Goal: Task Accomplishment & Management: Use online tool/utility

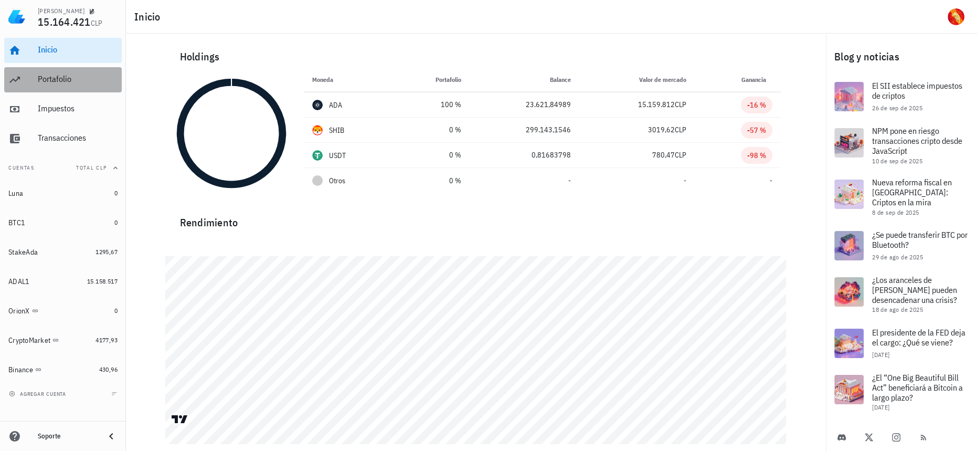
click at [80, 78] on div "Portafolio" at bounding box center [78, 79] width 80 height 10
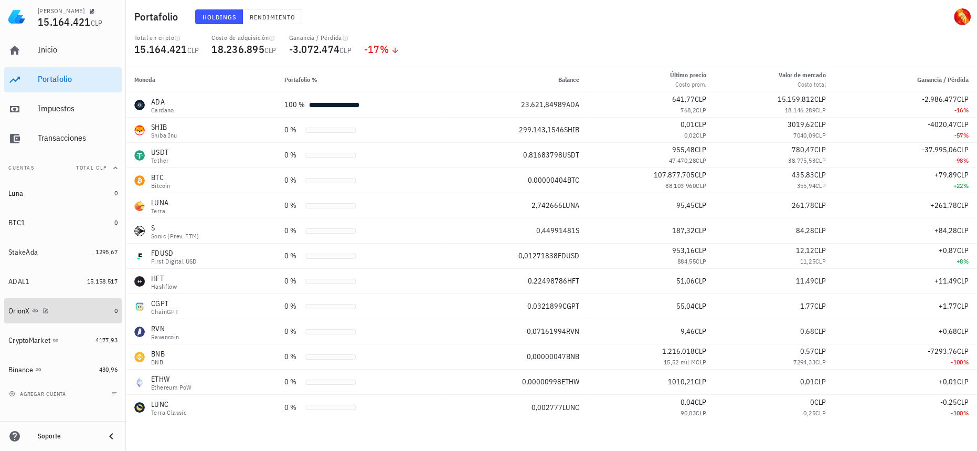
click at [104, 308] on div "OrionX" at bounding box center [59, 311] width 102 height 10
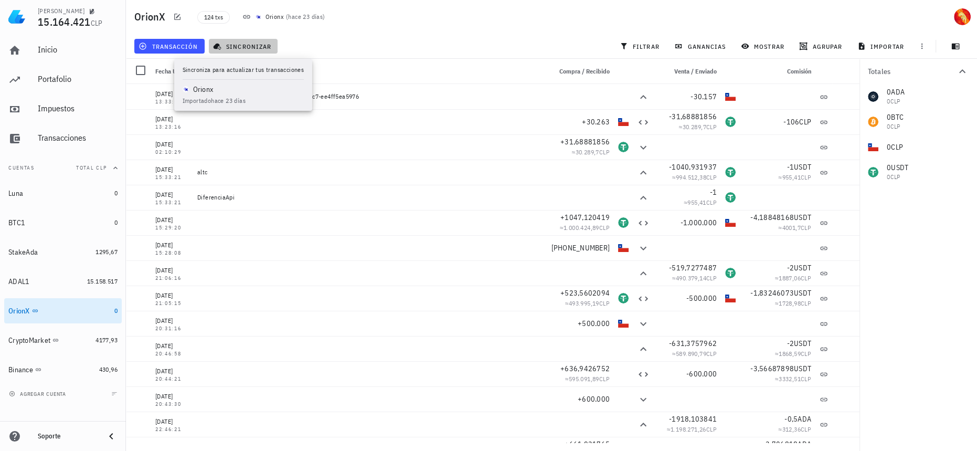
click at [253, 40] on button "sincronizar" at bounding box center [243, 46] width 69 height 15
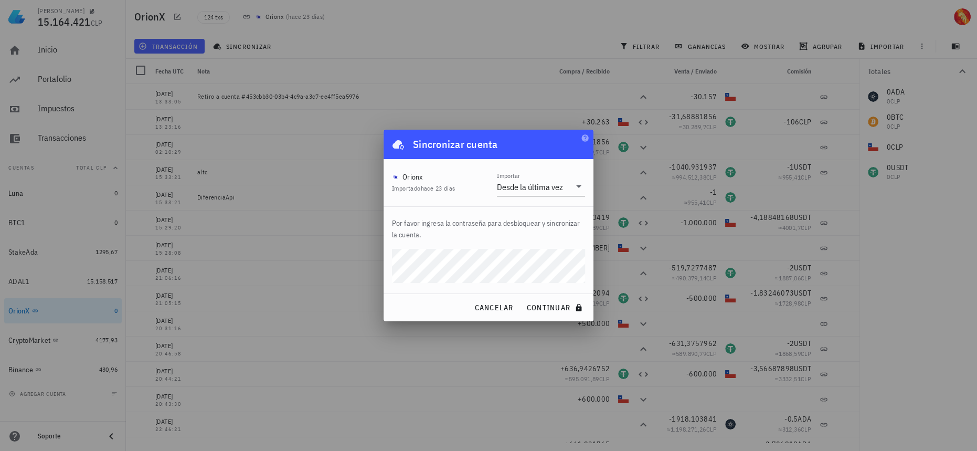
click at [553, 187] on div "Desde la última vez" at bounding box center [530, 187] width 66 height 10
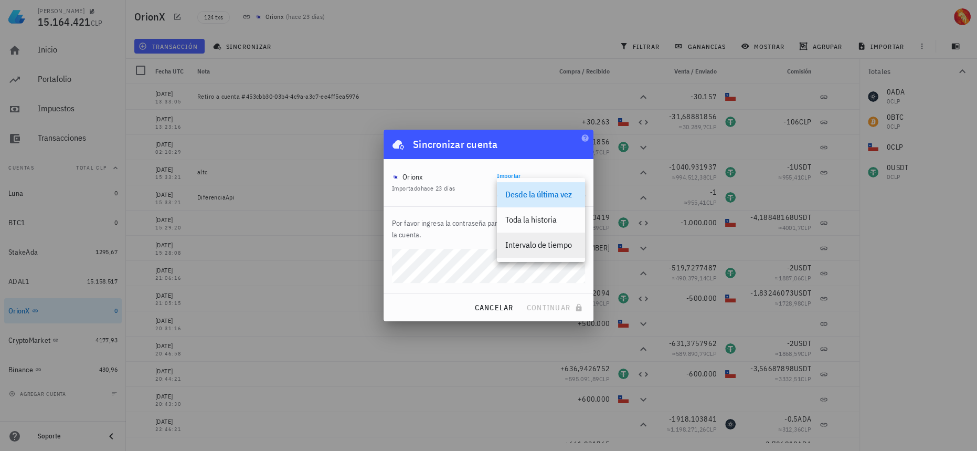
click at [540, 241] on div "Intervalo de tiempo" at bounding box center [541, 245] width 71 height 10
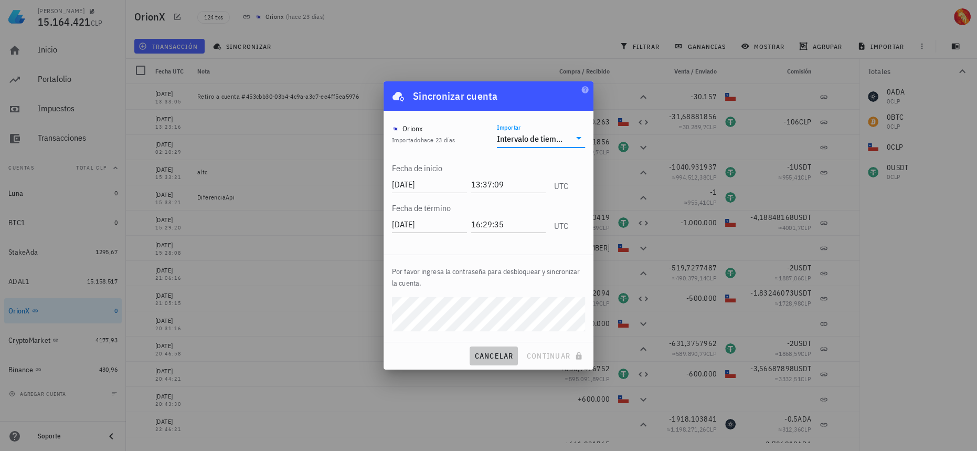
click at [507, 360] on span "cancelar" at bounding box center [493, 355] width 39 height 9
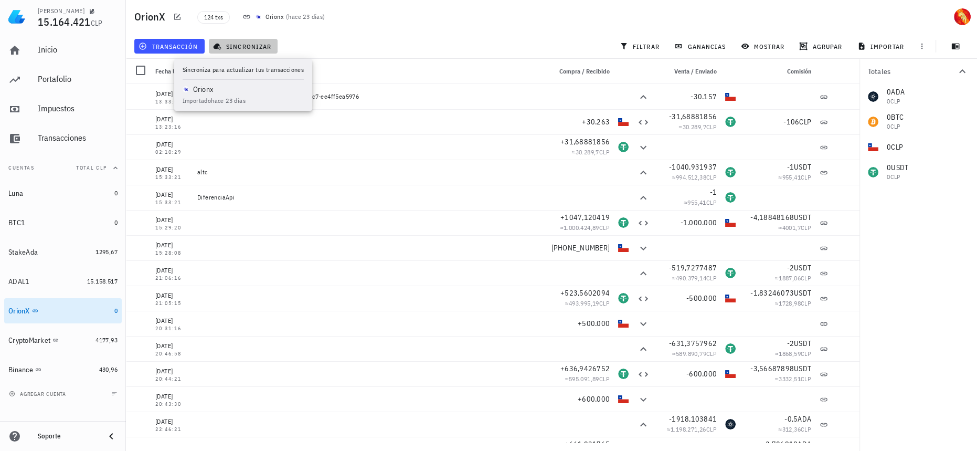
click at [247, 47] on span "sincronizar" at bounding box center [243, 46] width 56 height 8
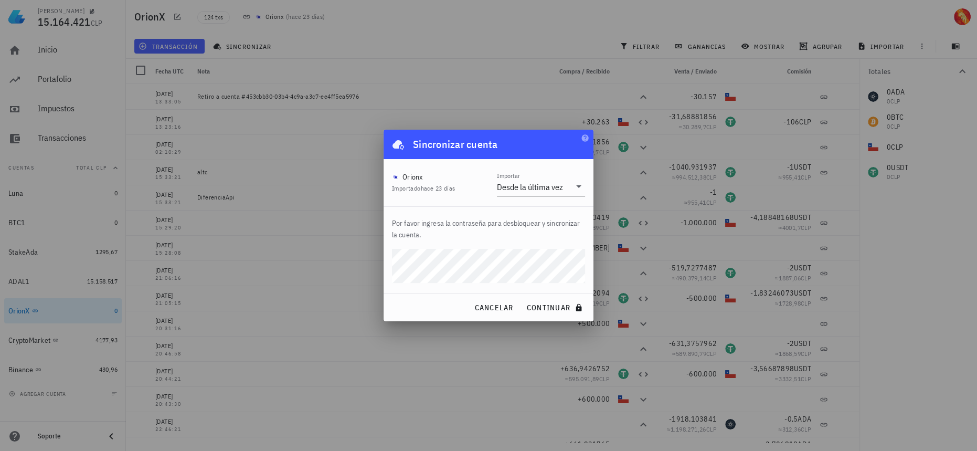
click at [498, 190] on div "Desde la última vez" at bounding box center [530, 187] width 66 height 10
click at [522, 298] on button "continuar" at bounding box center [555, 307] width 67 height 19
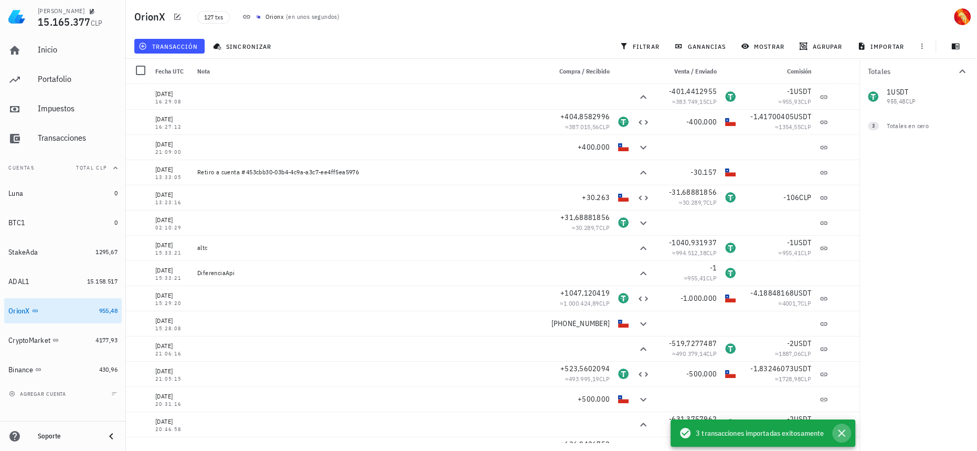
click at [845, 433] on icon "button" at bounding box center [842, 433] width 13 height 13
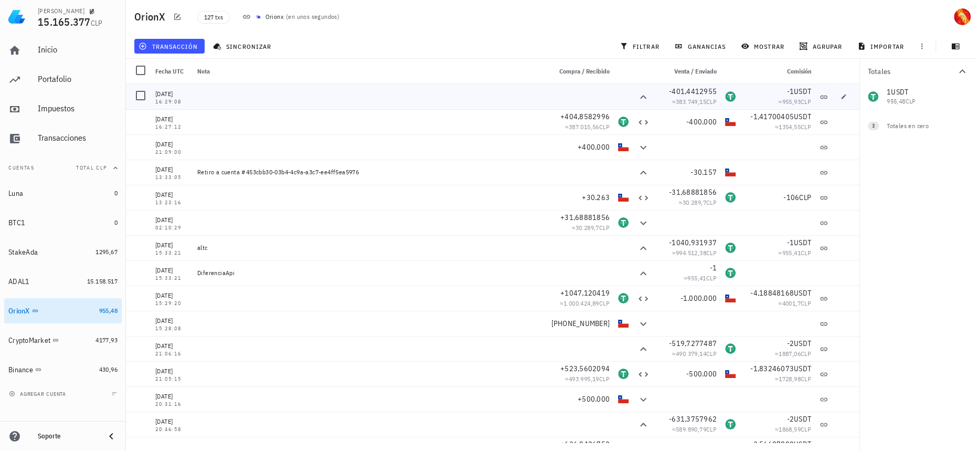
click at [794, 93] on span "USDT" at bounding box center [802, 91] width 17 height 9
click at [908, 99] on div "1 USDT 955,48 CLP 0 ADA 0 CLP 0 BTC 0 CLP 0 CLP" at bounding box center [919, 96] width 118 height 25
click at [187, 40] on button "transacción" at bounding box center [169, 46] width 70 height 15
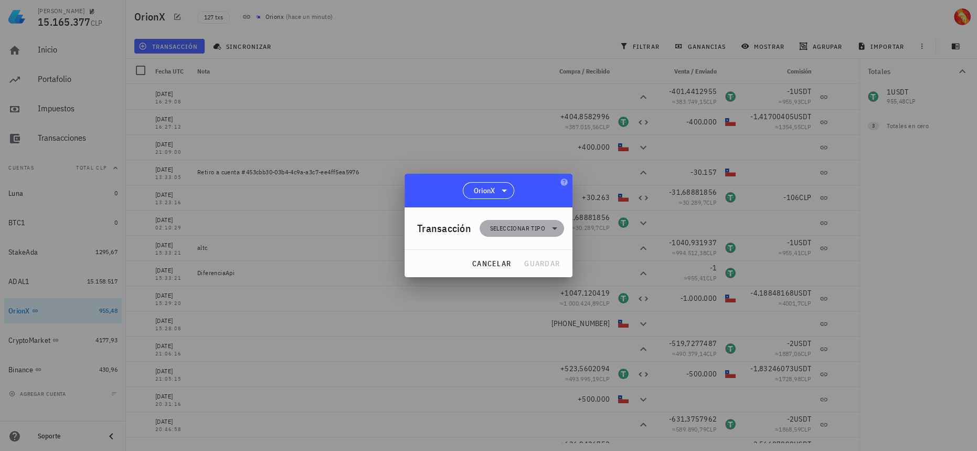
click at [535, 233] on span "Seleccionar tipo" at bounding box center [517, 228] width 55 height 10
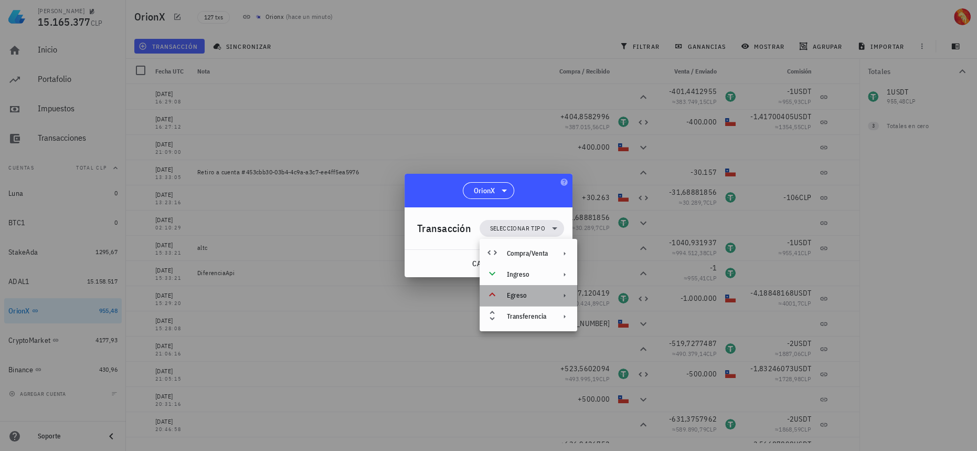
click at [541, 301] on div "Egreso" at bounding box center [529, 295] width 98 height 21
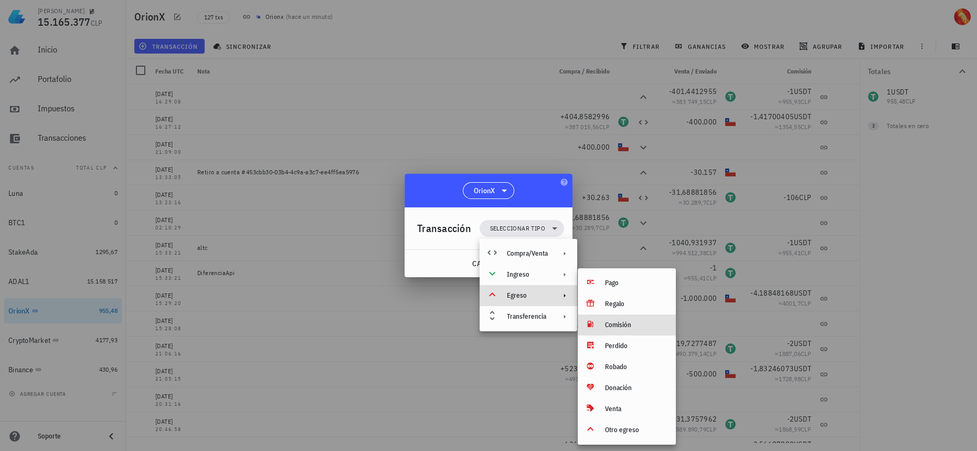
click at [630, 326] on div "Comisión" at bounding box center [636, 325] width 62 height 8
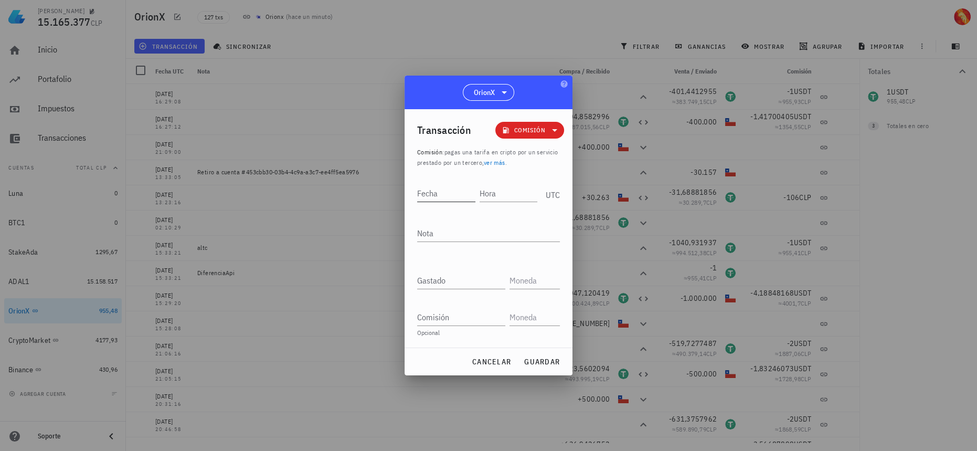
click at [443, 193] on input "Fecha" at bounding box center [446, 193] width 58 height 17
type input "1"
type input "[DATE]"
click at [484, 195] on input "Hora" at bounding box center [508, 193] width 60 height 17
type input "16:29:08"
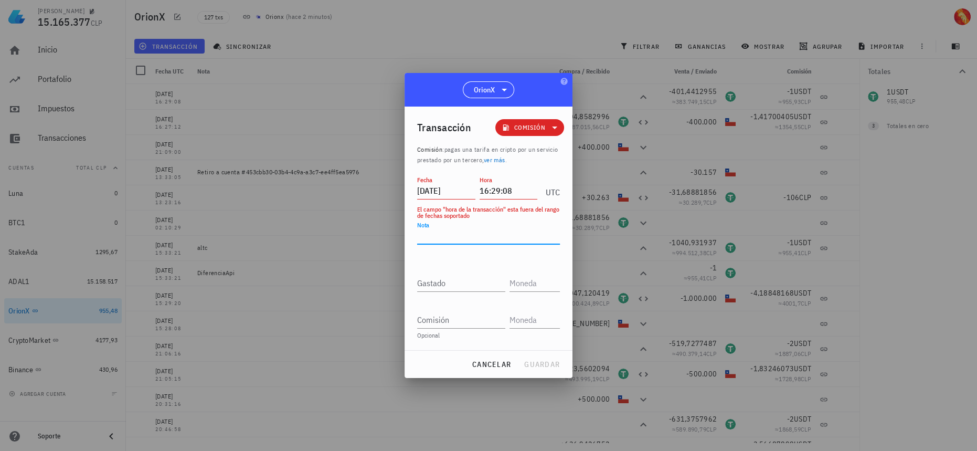
click at [519, 239] on textarea "Nota" at bounding box center [488, 235] width 143 height 17
click at [466, 194] on input "[DATE]" at bounding box center [446, 190] width 58 height 17
click at [449, 191] on input "[DATE]" at bounding box center [446, 190] width 58 height 17
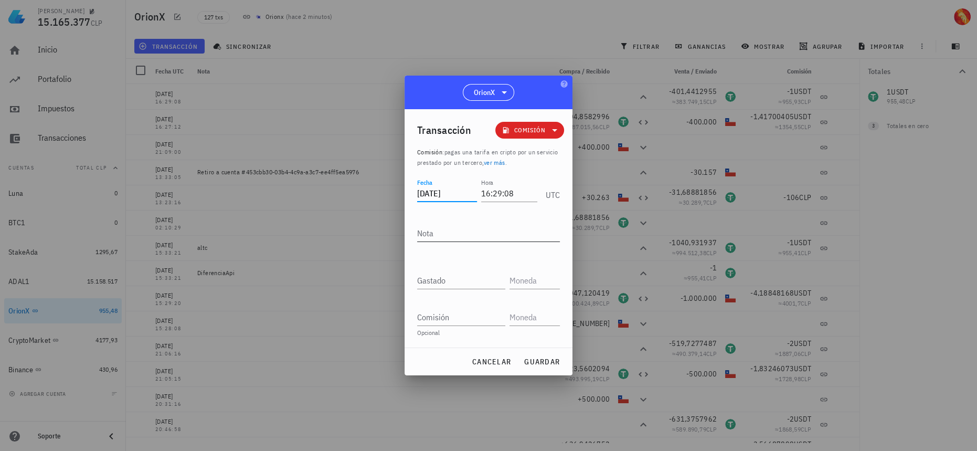
type input "[DATE]"
click at [533, 234] on textarea "Nota" at bounding box center [488, 233] width 143 height 17
type textarea "DiferenciaApi"
click at [549, 284] on input "text" at bounding box center [534, 280] width 48 height 17
click at [535, 313] on input "text" at bounding box center [534, 317] width 48 height 17
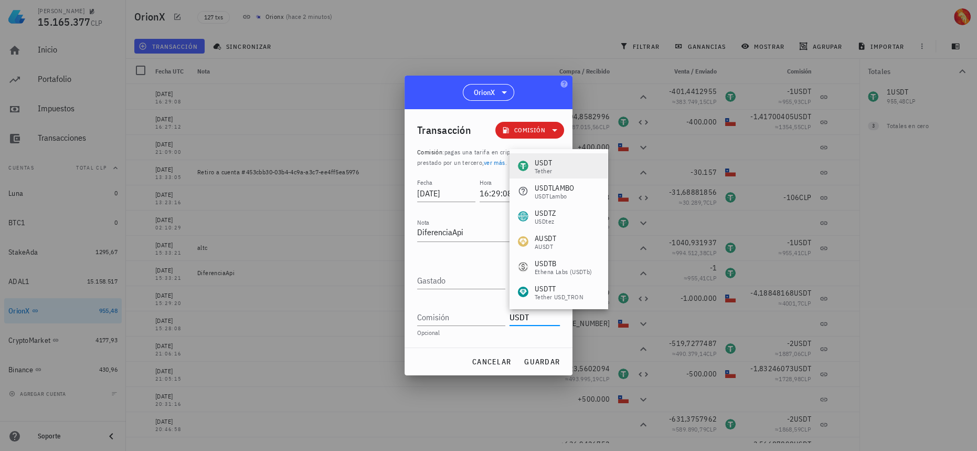
click at [572, 163] on div "USDT Tether" at bounding box center [559, 165] width 98 height 25
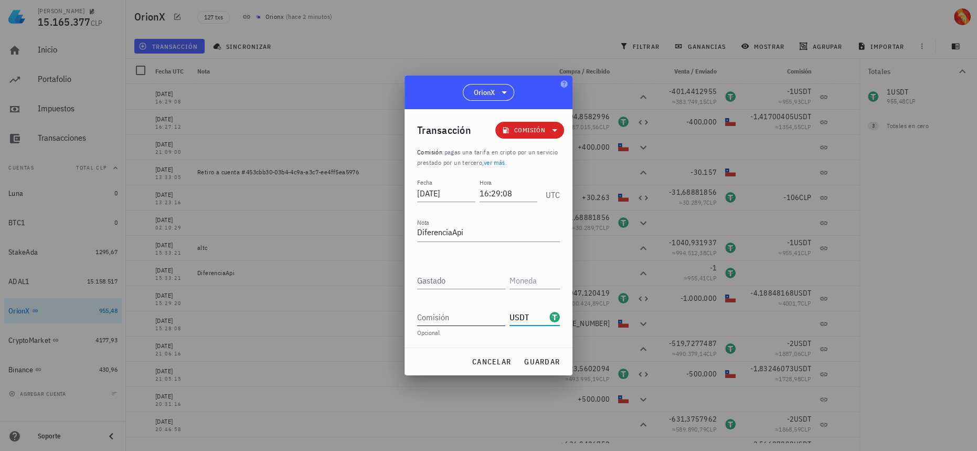
type input "USDT"
click at [474, 322] on input "Comisión" at bounding box center [461, 317] width 88 height 17
type input "1"
click at [546, 366] on button "guardar" at bounding box center [542, 361] width 45 height 19
click at [477, 283] on input "Gastado" at bounding box center [461, 280] width 88 height 17
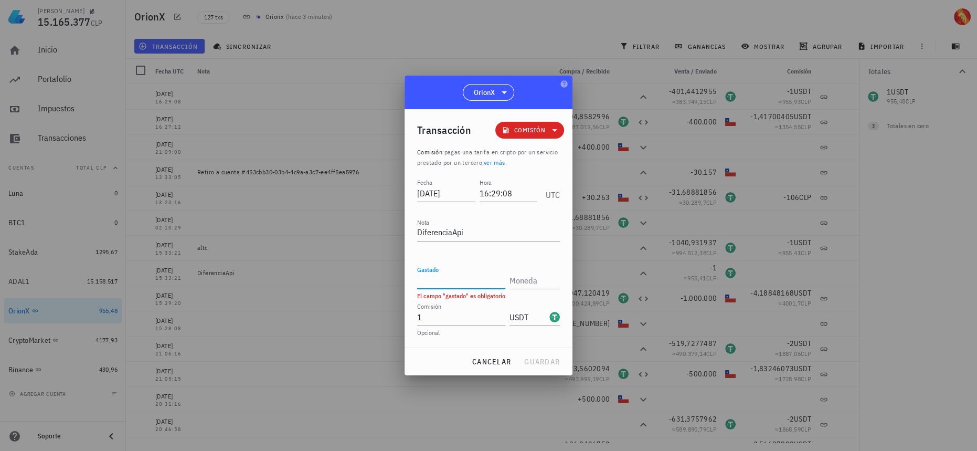
click at [484, 276] on input "Gastado" at bounding box center [461, 280] width 88 height 17
type input "0"
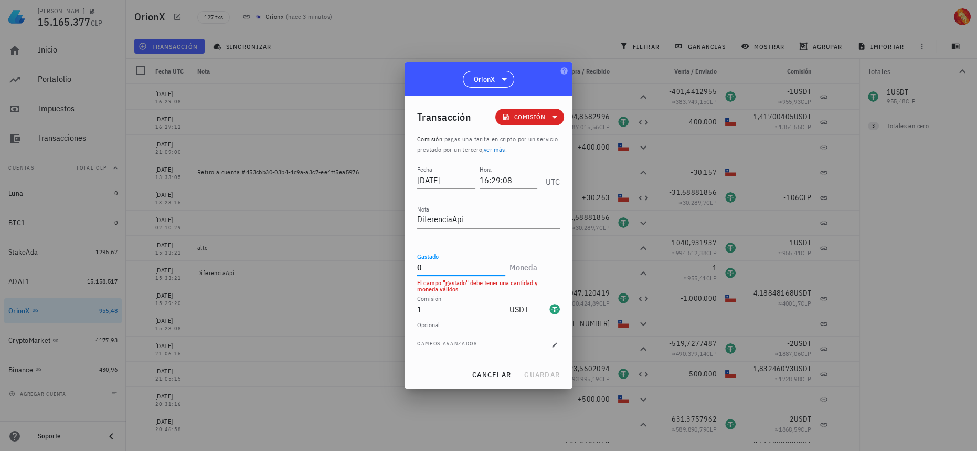
click at [456, 268] on input "0" at bounding box center [461, 267] width 88 height 17
type input "1"
click at [445, 309] on input "Comisión" at bounding box center [461, 309] width 88 height 17
click at [511, 264] on input "text" at bounding box center [534, 267] width 48 height 17
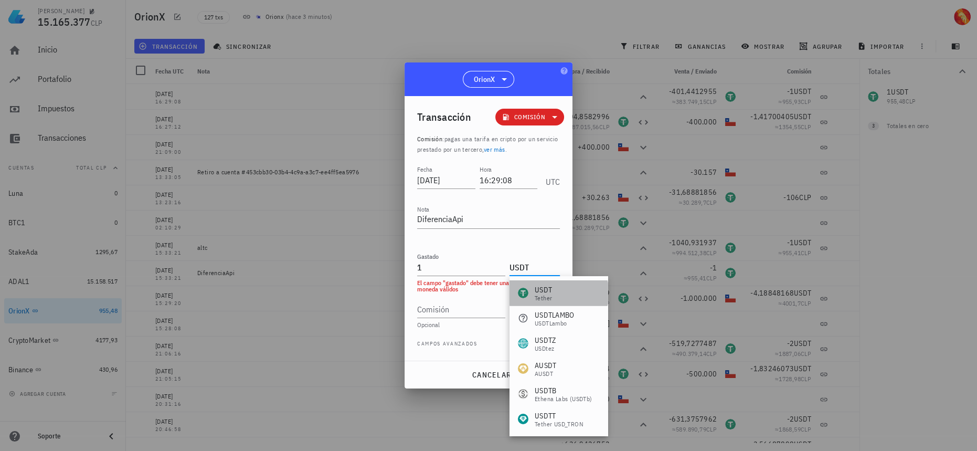
click at [547, 296] on div "Tether" at bounding box center [543, 298] width 17 height 6
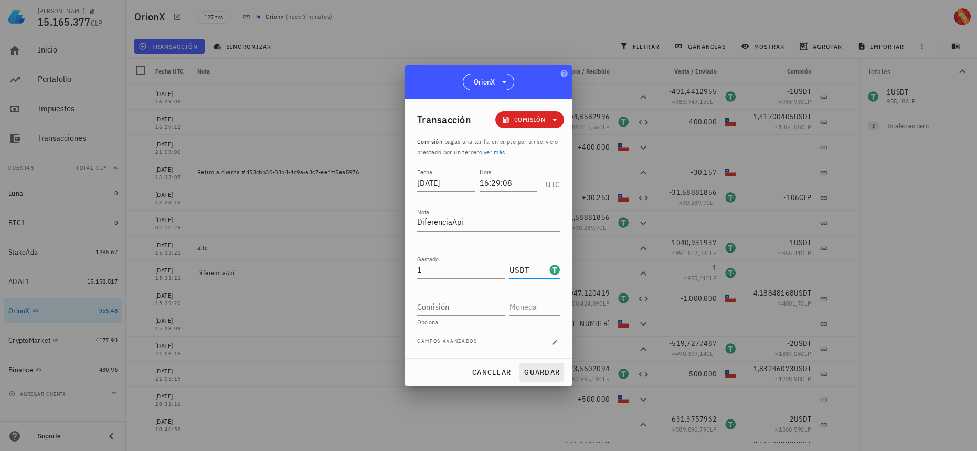
type input "USDT"
click at [541, 373] on span "guardar" at bounding box center [542, 371] width 36 height 9
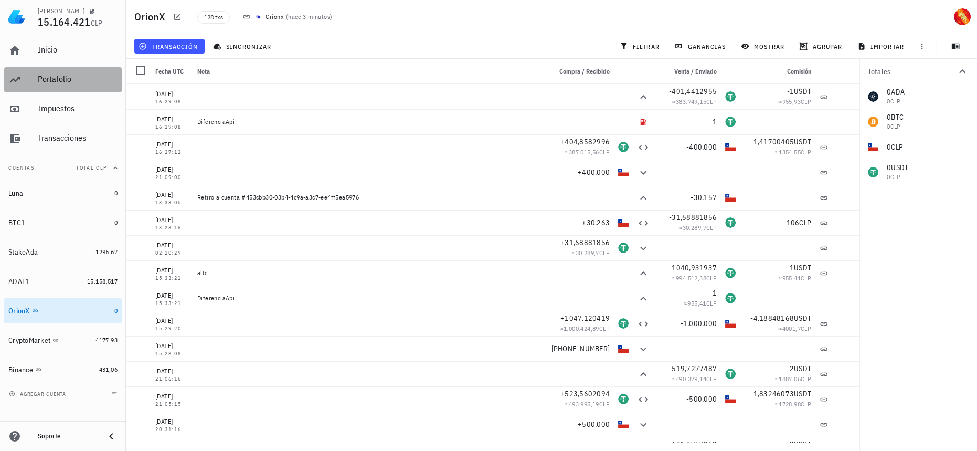
click at [65, 81] on div "Portafolio" at bounding box center [78, 79] width 80 height 10
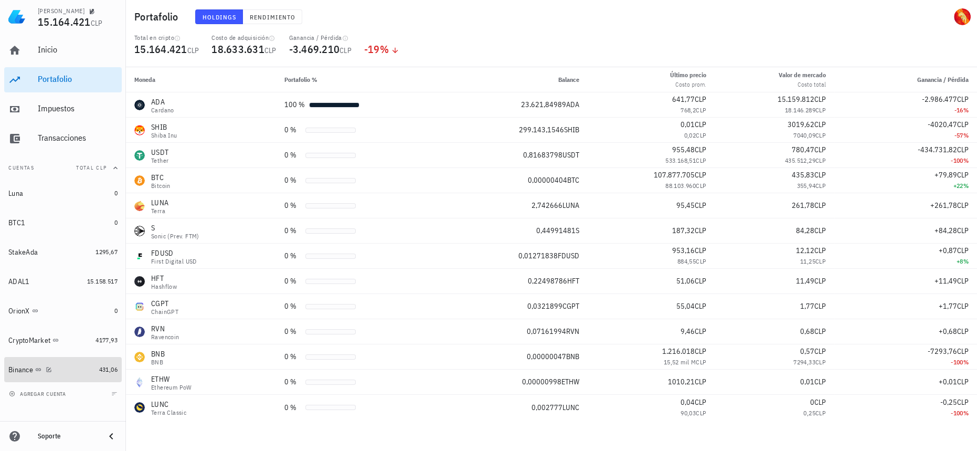
click at [73, 367] on div "Binance" at bounding box center [51, 370] width 87 height 10
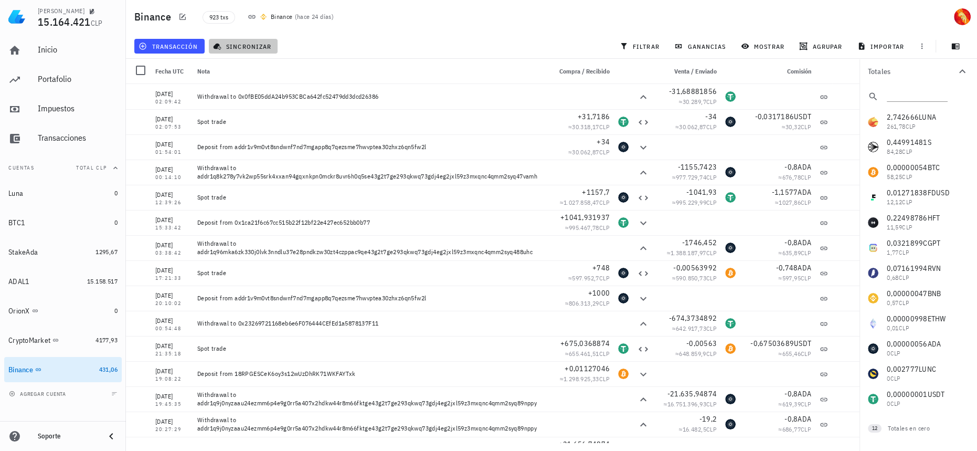
click at [255, 41] on button "sincronizar" at bounding box center [243, 46] width 69 height 15
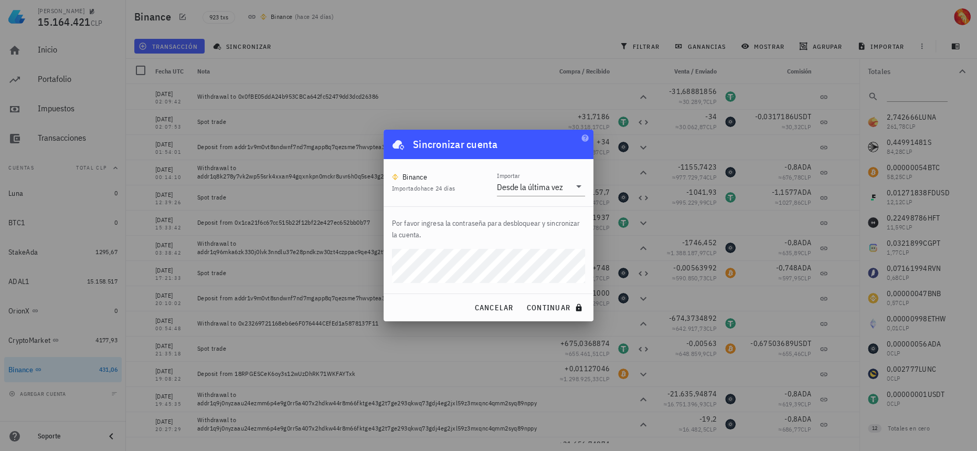
click at [522, 298] on button "continuar" at bounding box center [555, 307] width 67 height 19
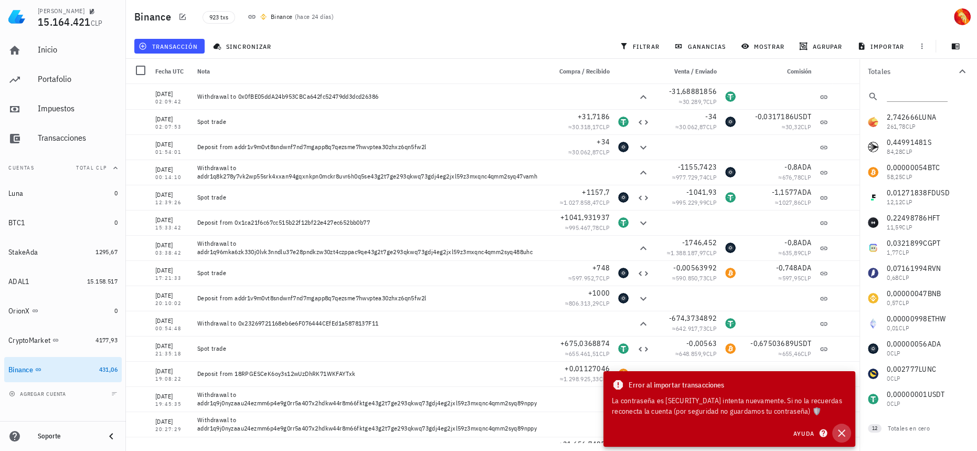
click at [843, 433] on icon "button" at bounding box center [842, 433] width 13 height 13
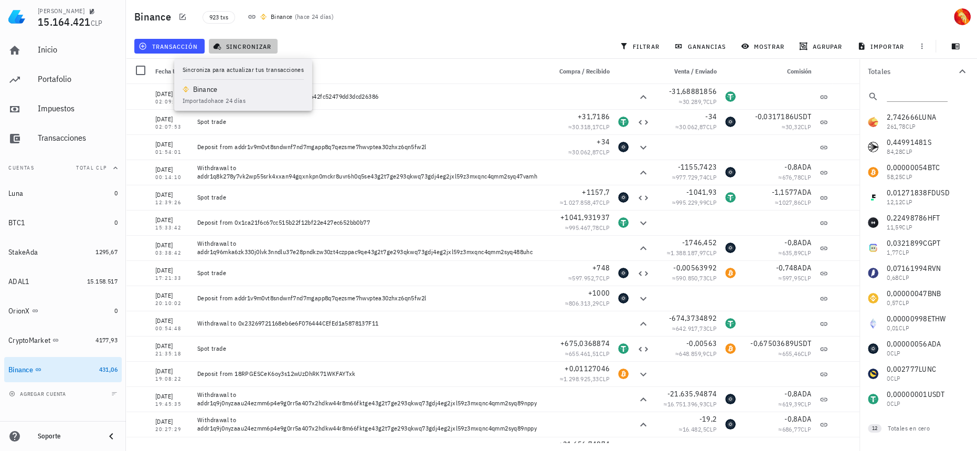
click at [251, 40] on button "sincronizar" at bounding box center [243, 46] width 69 height 15
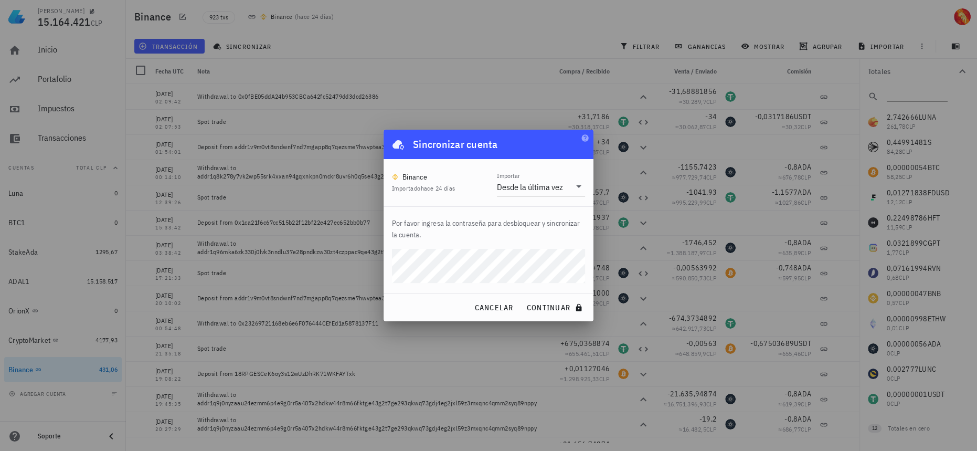
click at [522, 298] on button "continuar" at bounding box center [555, 307] width 67 height 19
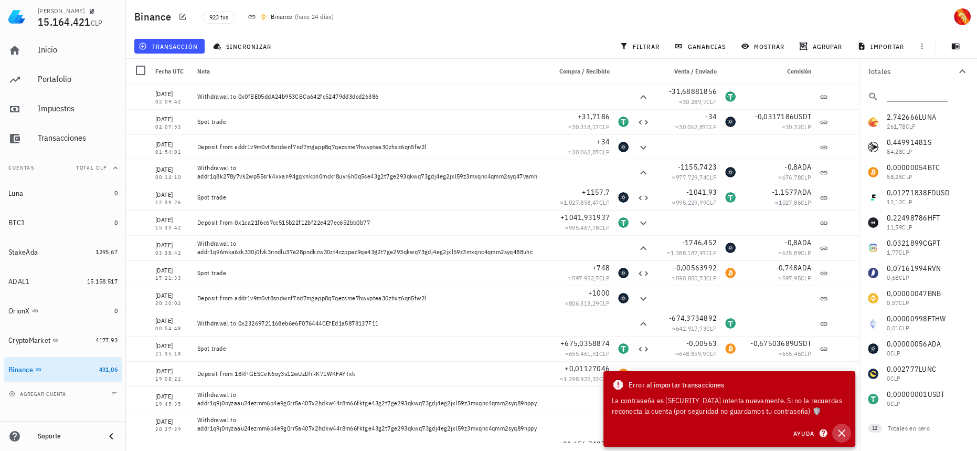
click at [848, 435] on button "button" at bounding box center [842, 433] width 19 height 19
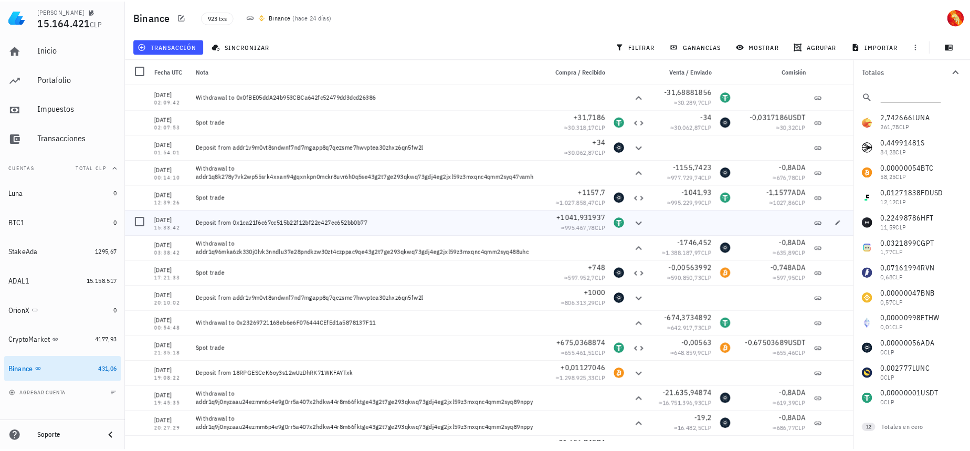
scroll to position [191, 0]
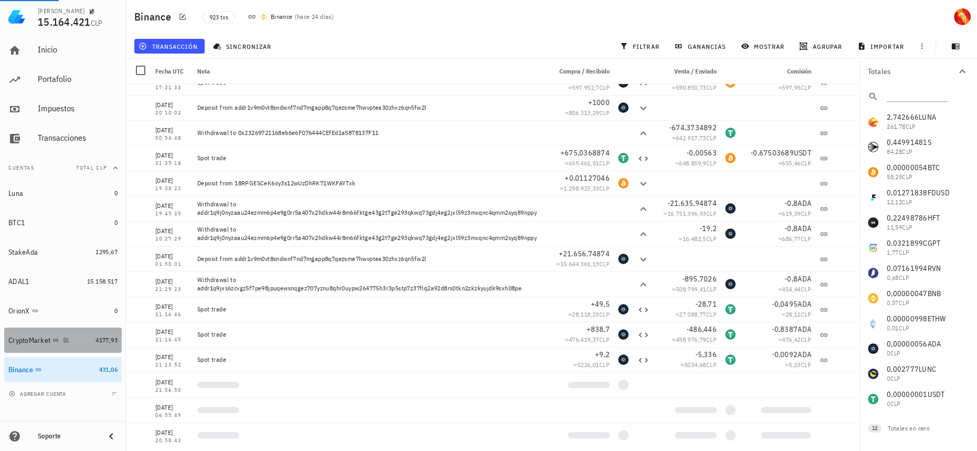
click at [69, 336] on div at bounding box center [64, 339] width 10 height 9
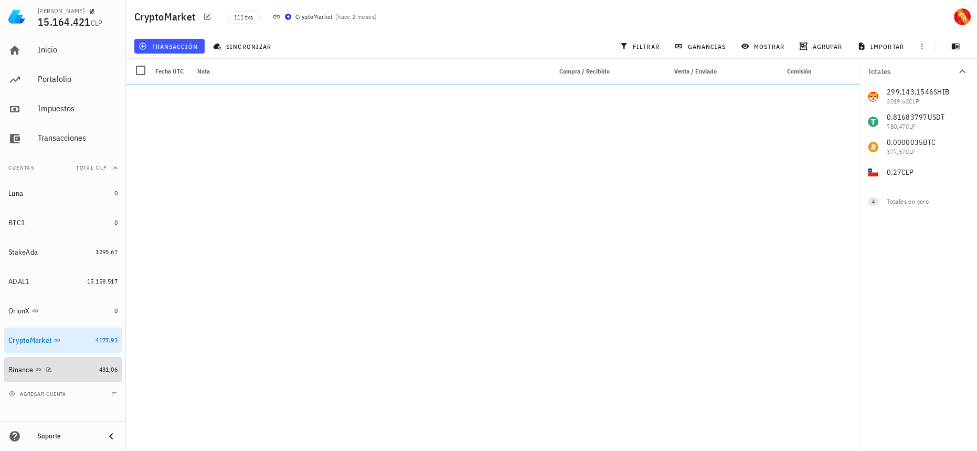
click at [84, 364] on div "Binance" at bounding box center [51, 370] width 87 height 23
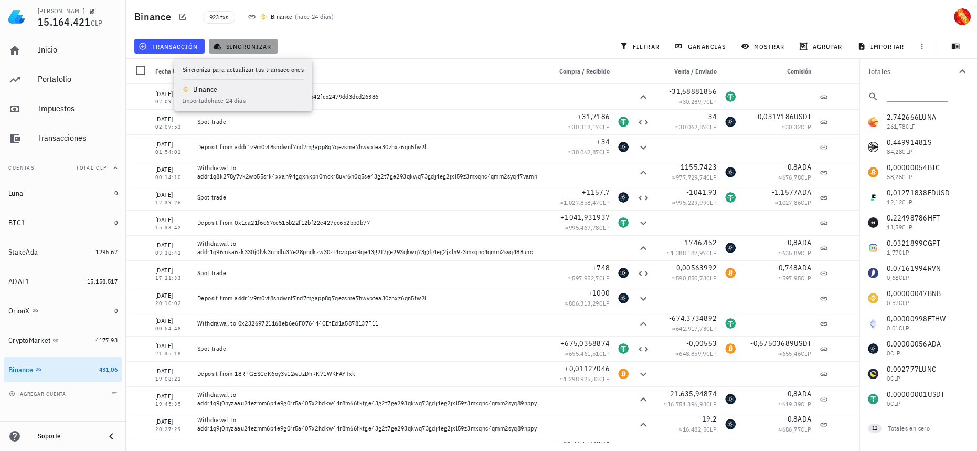
click at [259, 48] on span "sincronizar" at bounding box center [243, 46] width 56 height 8
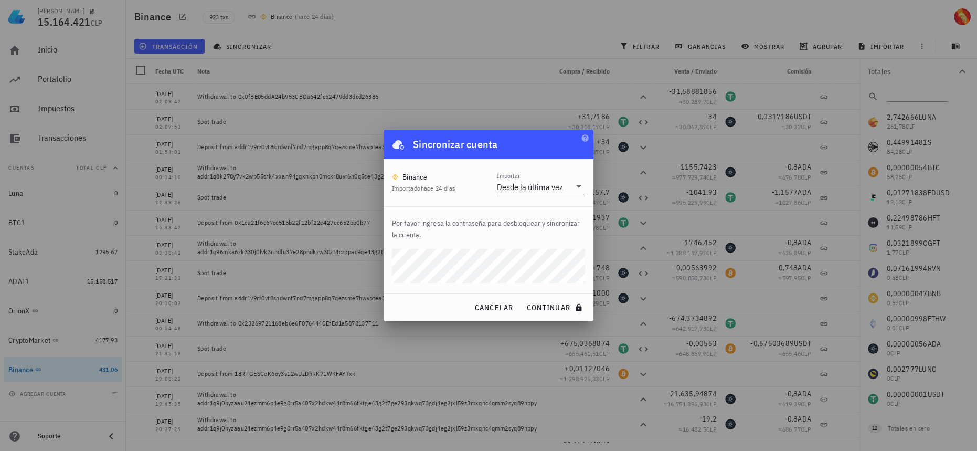
click at [530, 192] on div "Desde la última vez" at bounding box center [533, 187] width 73 height 18
click at [522, 298] on button "continuar" at bounding box center [555, 307] width 67 height 19
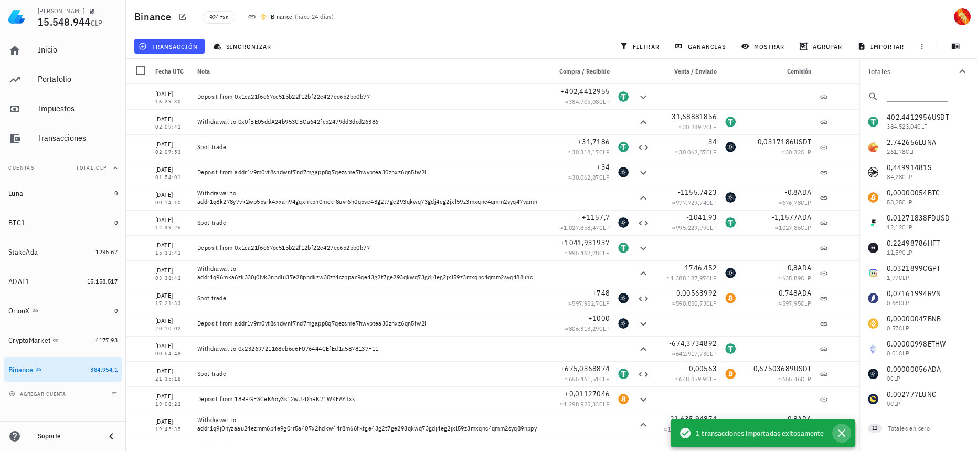
click at [844, 436] on icon "button" at bounding box center [842, 433] width 13 height 13
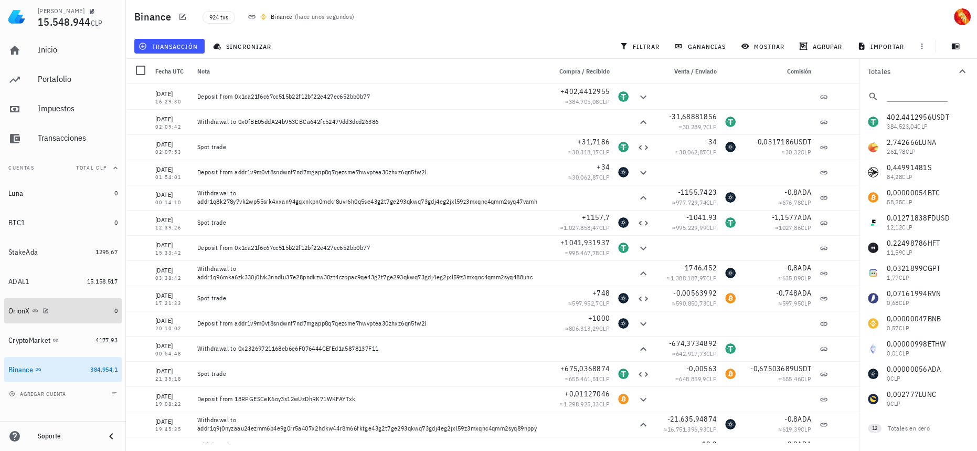
click at [94, 321] on div "OrionX" at bounding box center [59, 311] width 102 height 23
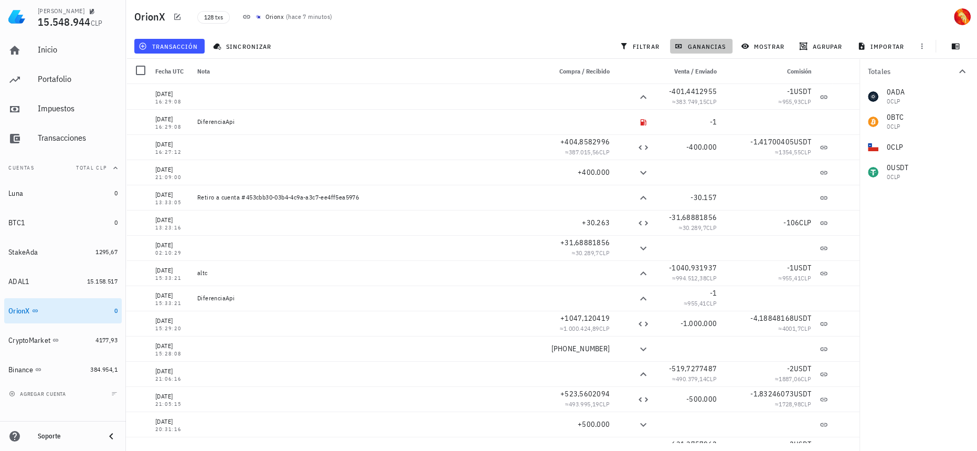
click at [698, 46] on span "ganancias" at bounding box center [701, 46] width 49 height 8
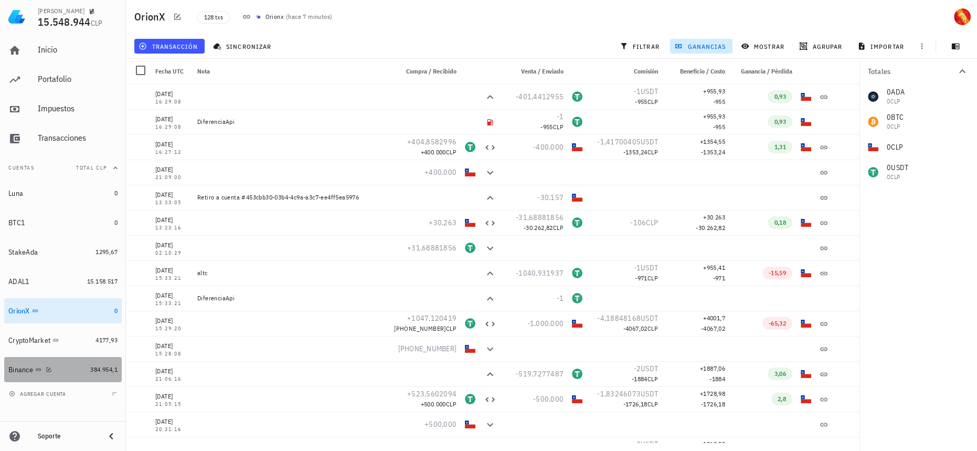
click at [103, 375] on link "Binance 384.954,1" at bounding box center [63, 369] width 118 height 25
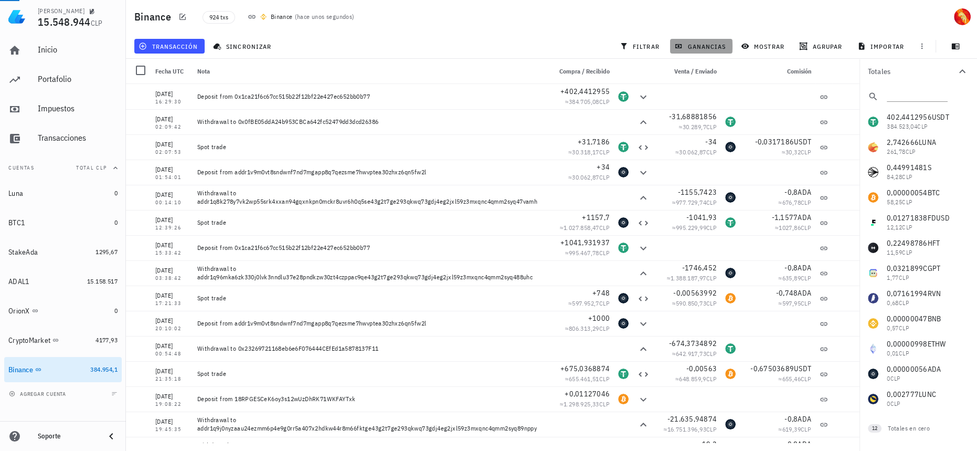
click at [686, 49] on span "ganancias" at bounding box center [701, 46] width 49 height 8
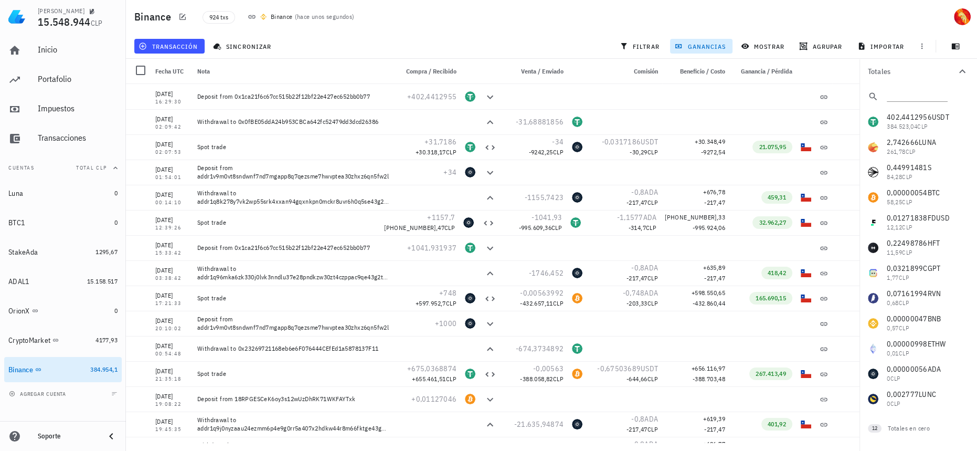
click at [686, 49] on span "ganancias" at bounding box center [701, 46] width 49 height 8
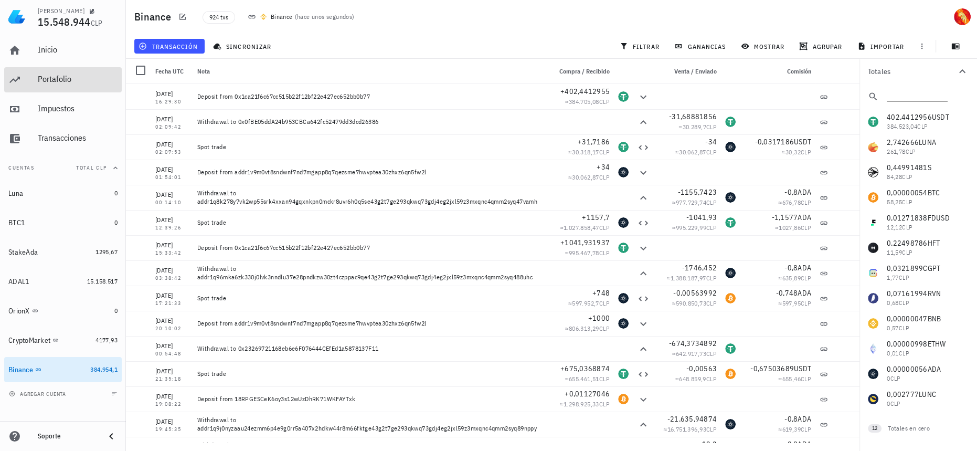
click at [49, 80] on div "Portafolio" at bounding box center [78, 79] width 80 height 10
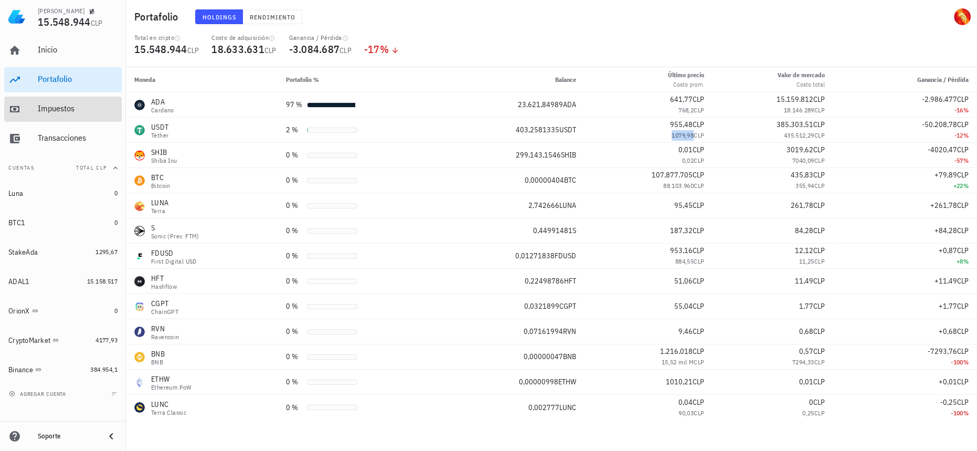
drag, startPoint x: 94, startPoint y: 111, endPoint x: 89, endPoint y: 95, distance: 16.9
click at [94, 111] on div "Impuestos" at bounding box center [78, 108] width 80 height 10
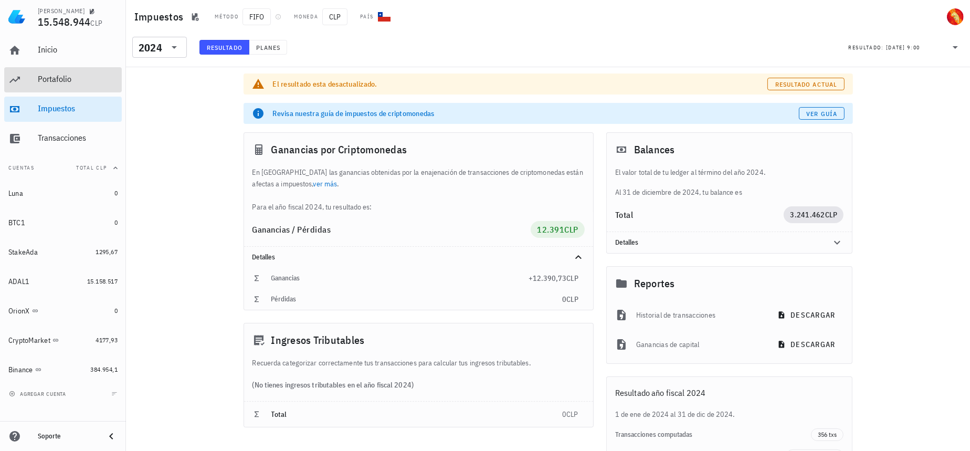
click at [91, 78] on div "Portafolio" at bounding box center [78, 79] width 80 height 10
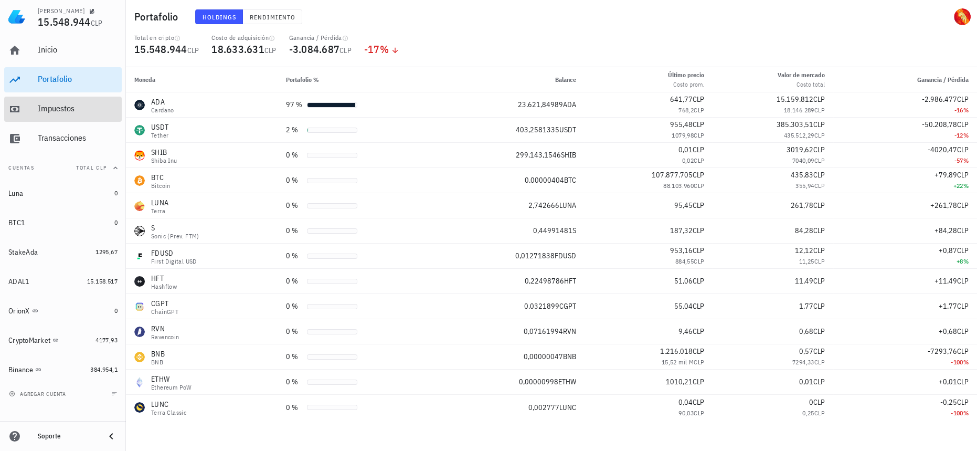
click at [59, 114] on div "Impuestos" at bounding box center [78, 109] width 80 height 24
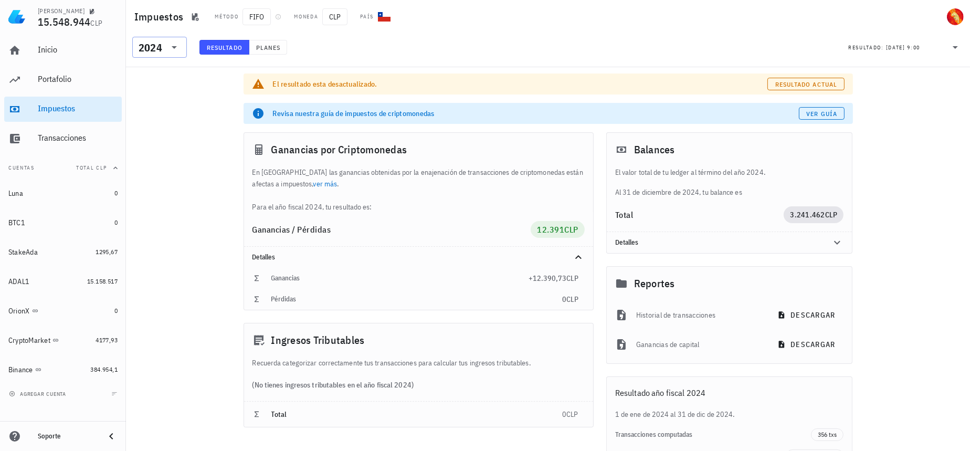
click at [160, 46] on div "2024" at bounding box center [151, 48] width 24 height 10
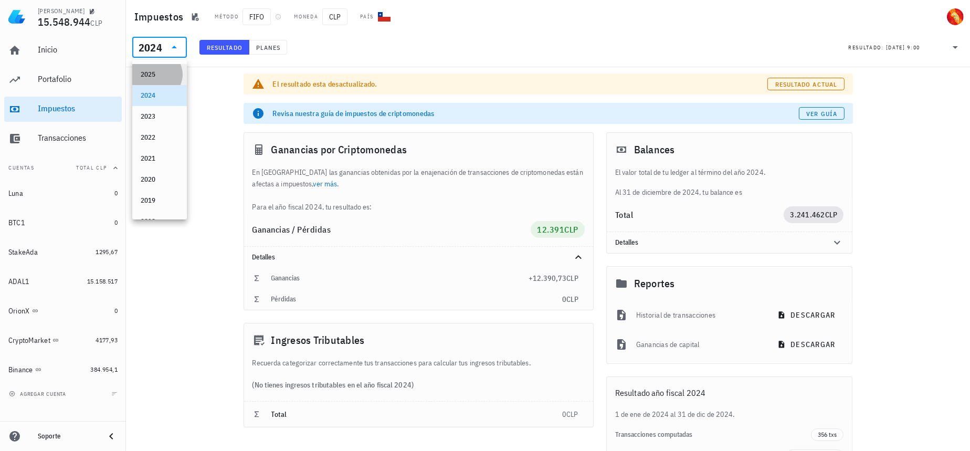
click at [160, 72] on div "2025" at bounding box center [160, 74] width 38 height 8
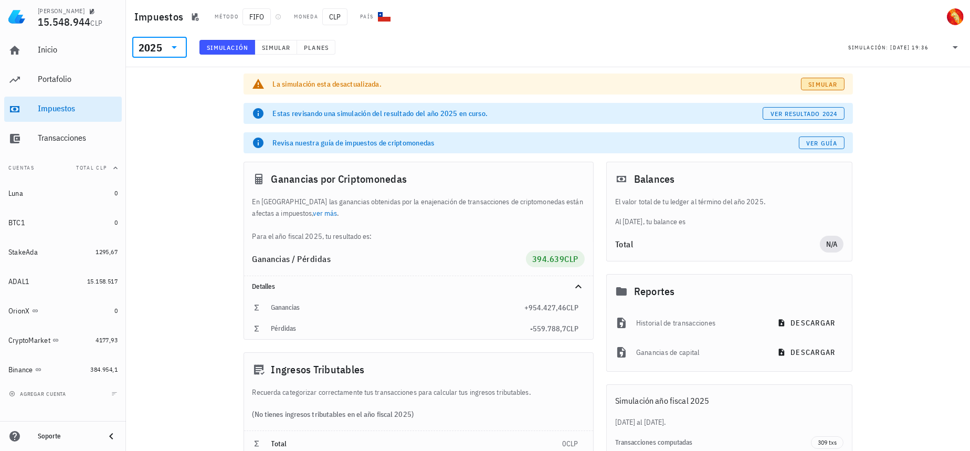
click at [828, 83] on span "Simular" at bounding box center [822, 84] width 29 height 8
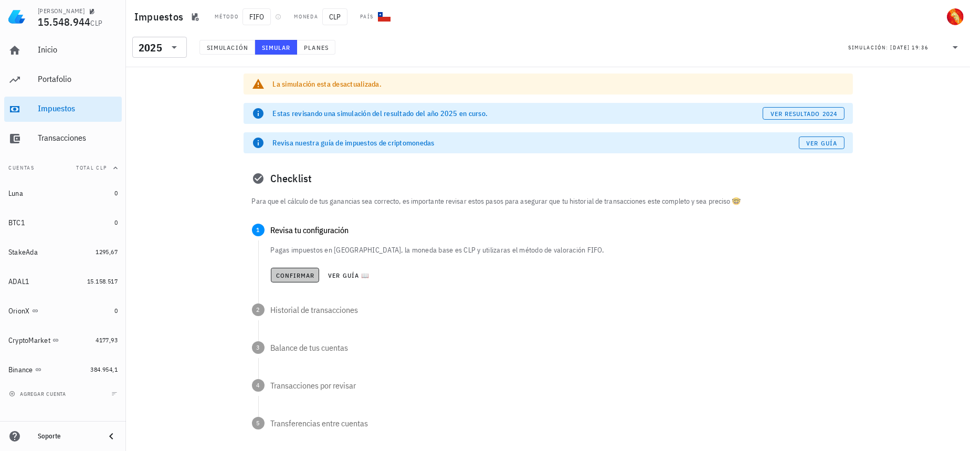
click at [305, 274] on span "Confirmar" at bounding box center [295, 275] width 39 height 8
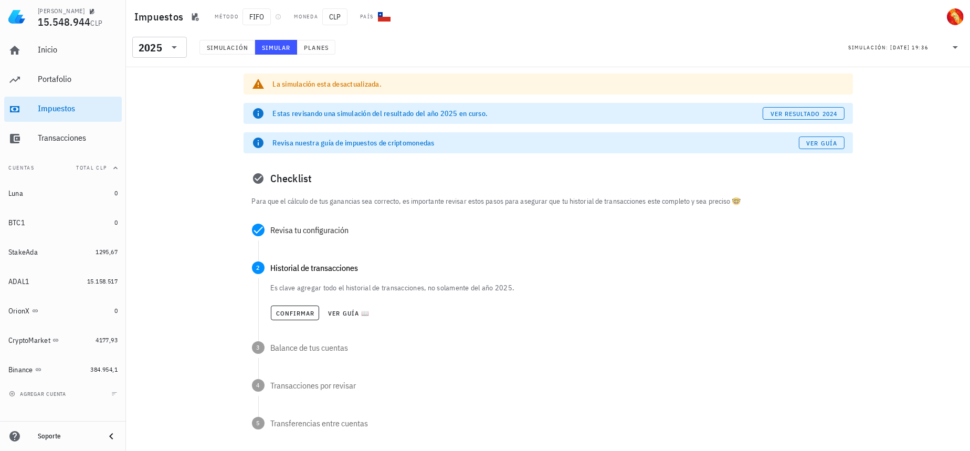
click at [305, 322] on div "Confirmar Ver guía 📖" at bounding box center [558, 312] width 574 height 23
click at [308, 317] on span "Confirmar" at bounding box center [295, 313] width 39 height 8
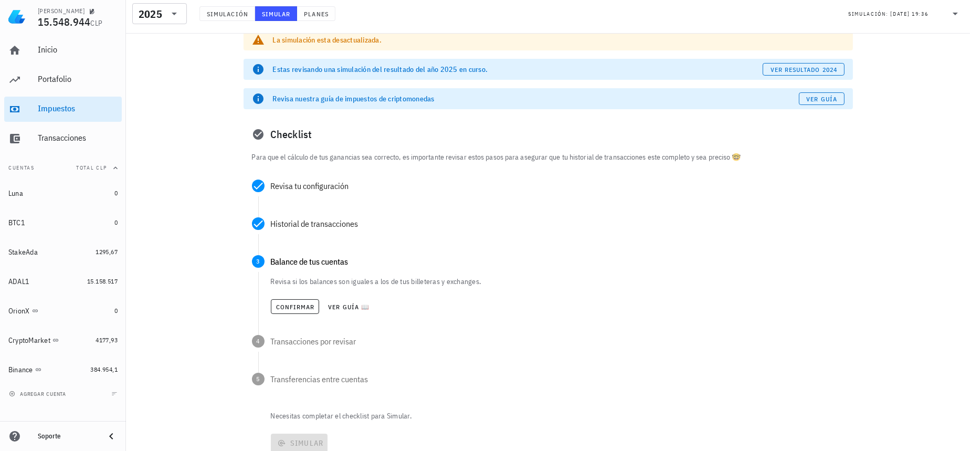
scroll to position [77, 0]
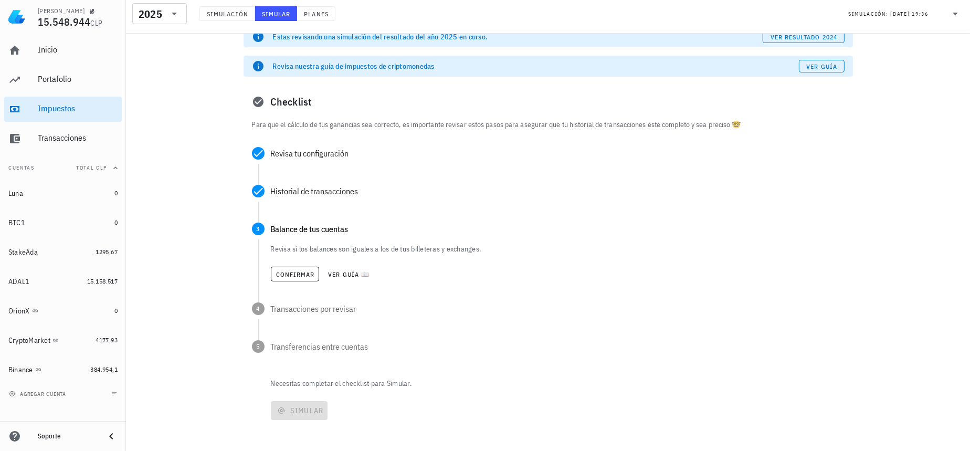
click at [301, 282] on div "Confirmar Ver guía 📖" at bounding box center [558, 273] width 574 height 23
click at [300, 274] on span "Confirmar" at bounding box center [295, 274] width 39 height 8
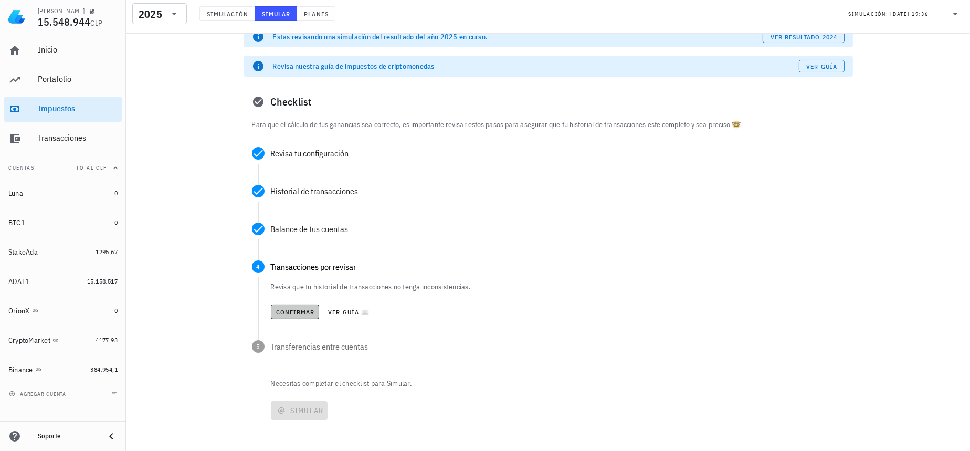
click at [291, 318] on button "Confirmar" at bounding box center [295, 311] width 49 height 15
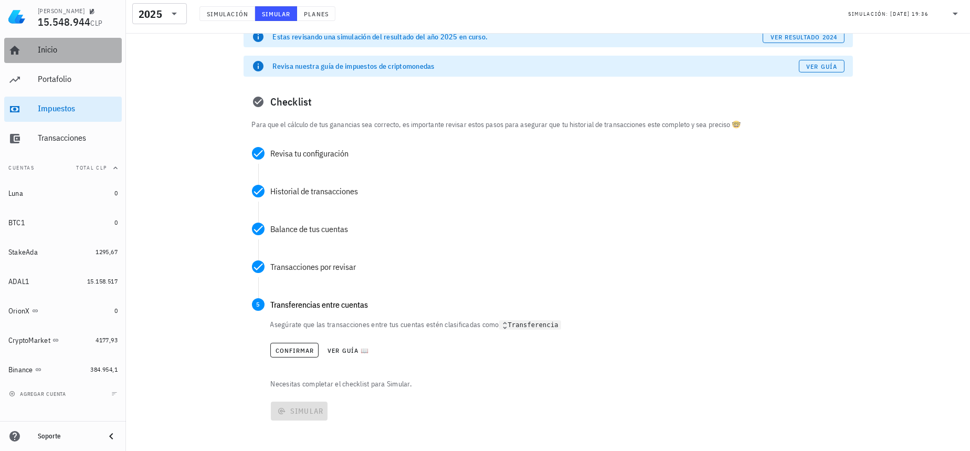
click at [61, 55] on div "Inicio" at bounding box center [78, 50] width 80 height 24
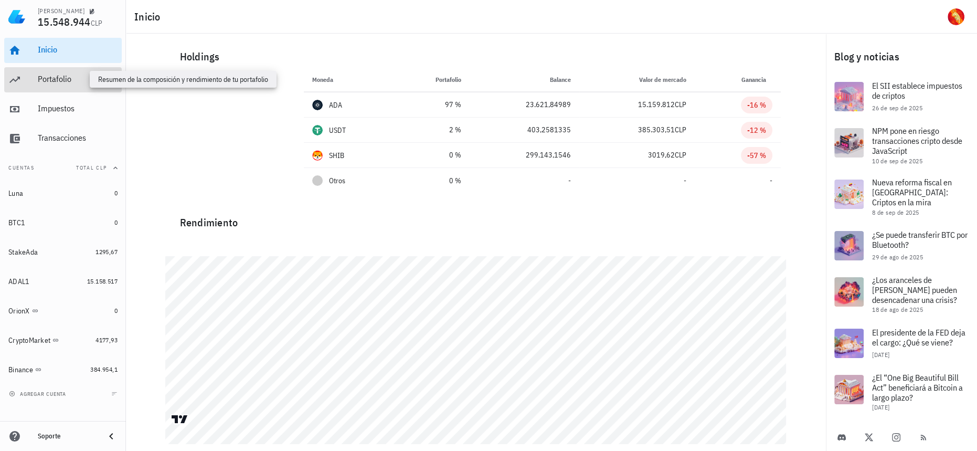
click at [72, 74] on div "Portafolio" at bounding box center [78, 79] width 80 height 10
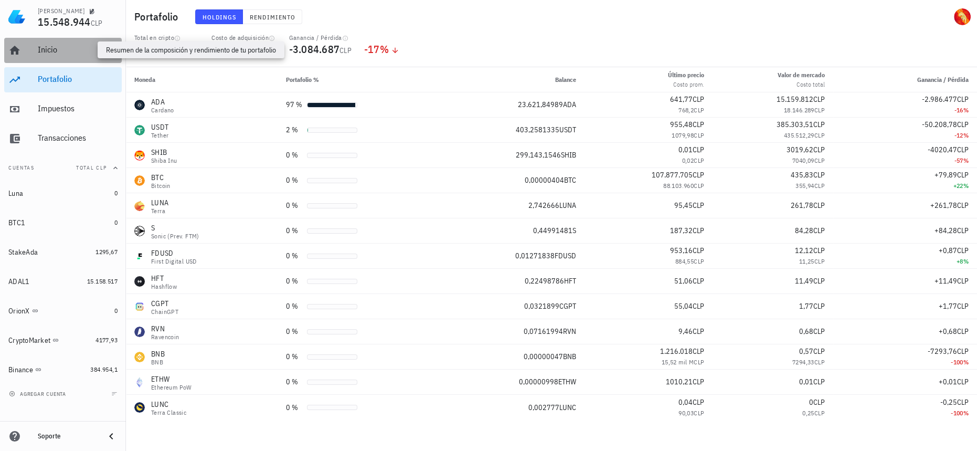
click at [79, 51] on div "Inicio" at bounding box center [78, 50] width 80 height 10
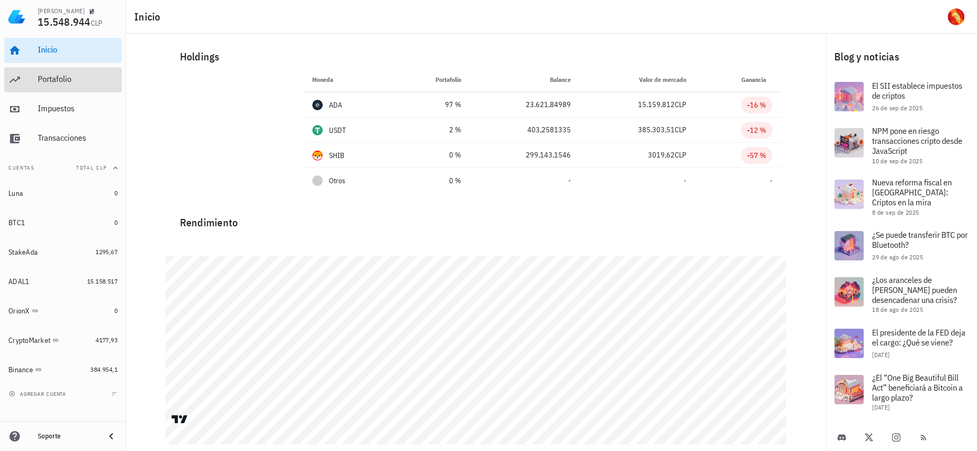
click at [74, 85] on div "Portafolio" at bounding box center [78, 80] width 80 height 24
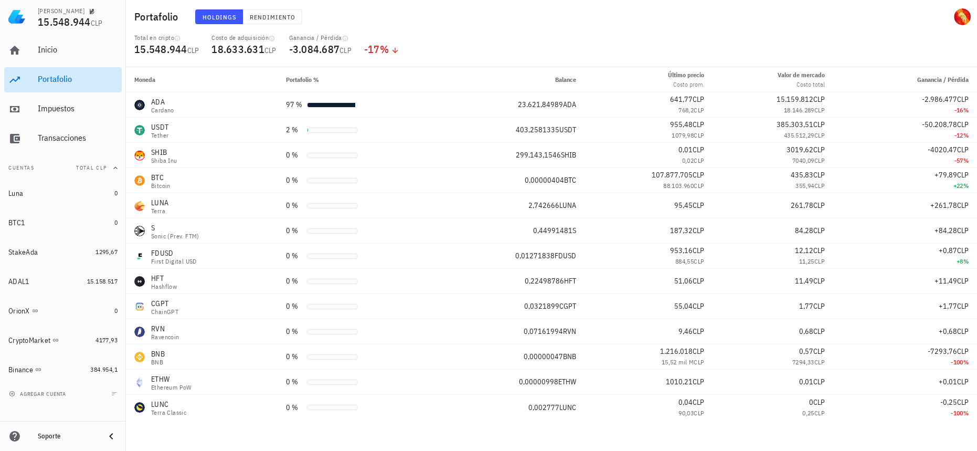
click at [62, 87] on div "Portafolio" at bounding box center [78, 80] width 80 height 24
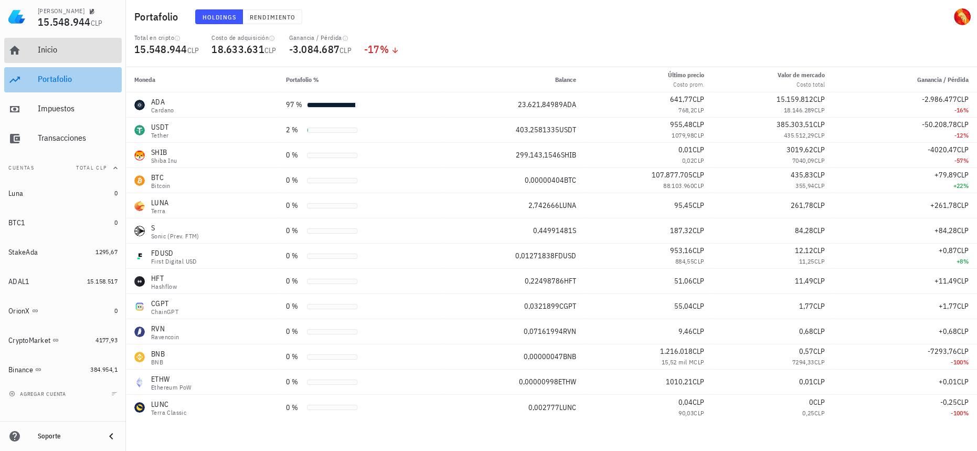
click at [75, 46] on div "Inicio" at bounding box center [78, 50] width 80 height 10
